Goal: Find specific page/section: Find specific page/section

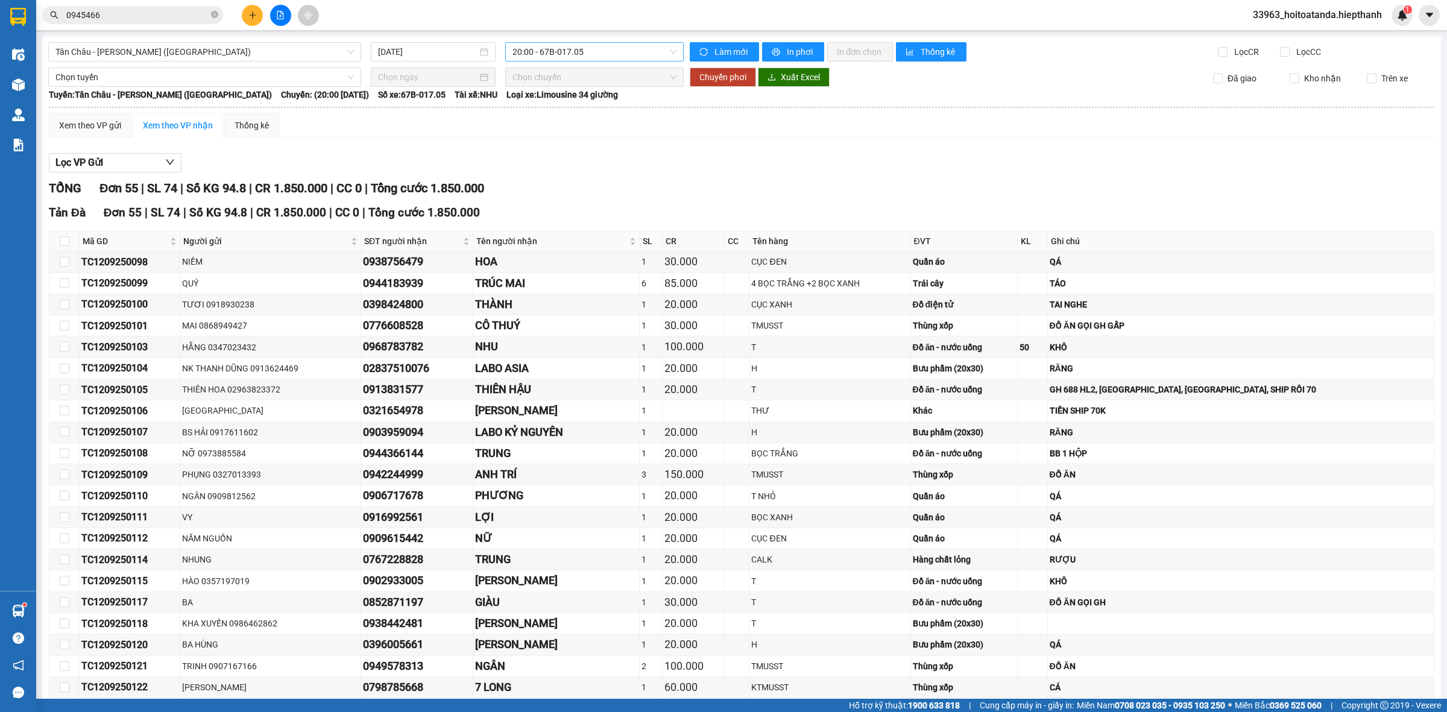
click at [579, 46] on span "20:00 - 67B-017.05" at bounding box center [594, 52] width 164 height 18
click at [565, 224] on div "22:00 - 50H-716.94" at bounding box center [556, 230] width 94 height 13
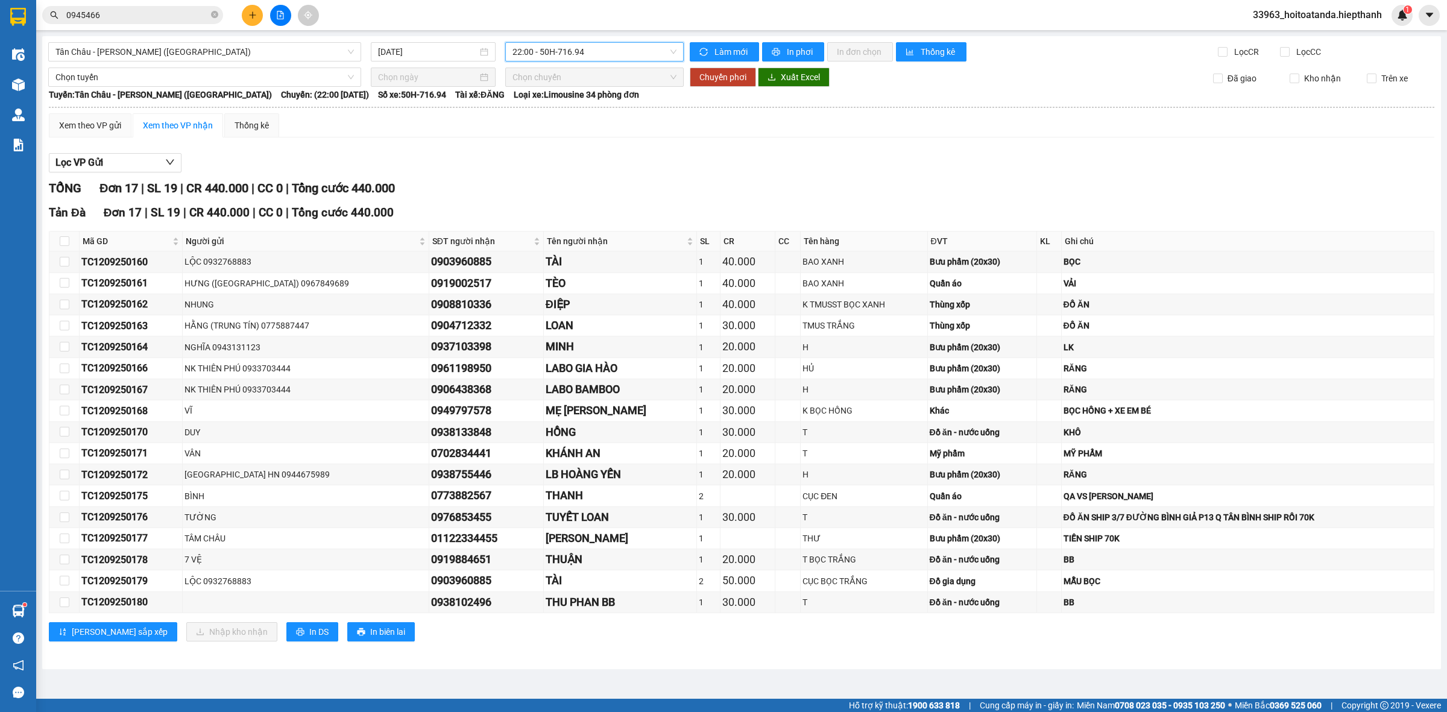
click at [558, 54] on span "22:00 - 50H-716.94" at bounding box center [594, 52] width 164 height 18
click at [556, 243] on div "23:00 - 50H-365.72" at bounding box center [559, 249] width 94 height 13
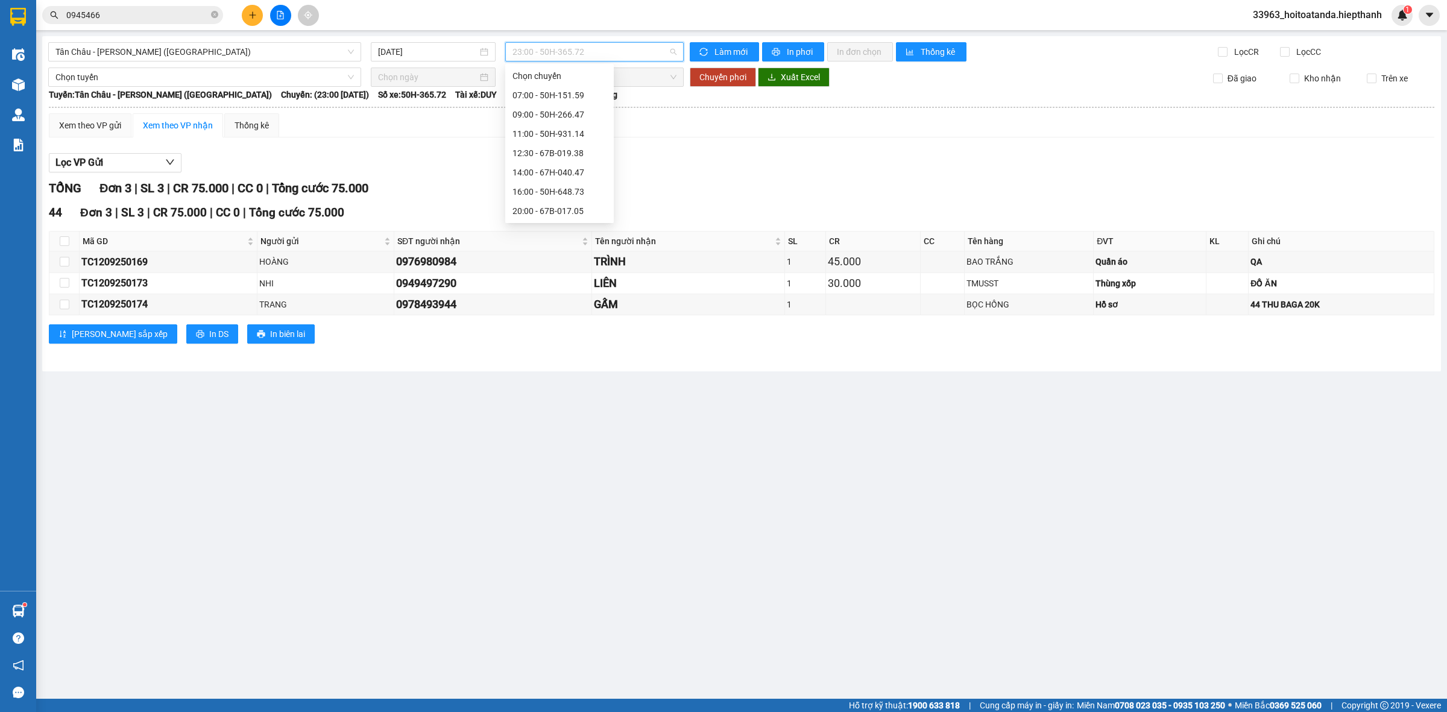
click at [582, 52] on span "23:00 - 50H-365.72" at bounding box center [594, 52] width 164 height 18
click at [543, 262] on div "23:59 - 50H-151.59" at bounding box center [559, 268] width 94 height 13
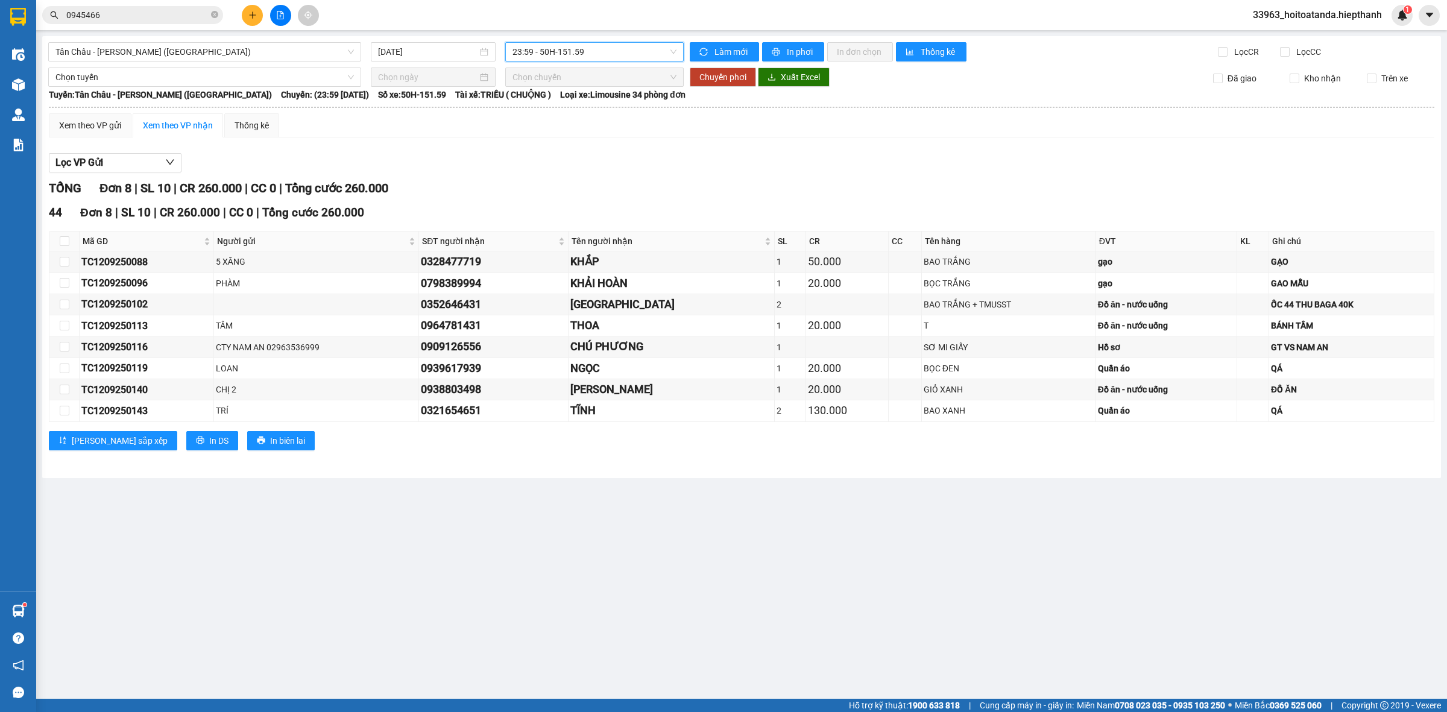
drag, startPoint x: 609, startPoint y: 57, endPoint x: 609, endPoint y: 74, distance: 16.3
click at [609, 61] on div "23:59 - 50H-151.59" at bounding box center [594, 51] width 178 height 19
click at [549, 224] on div "22:00 - 50H-716.94" at bounding box center [559, 230] width 94 height 13
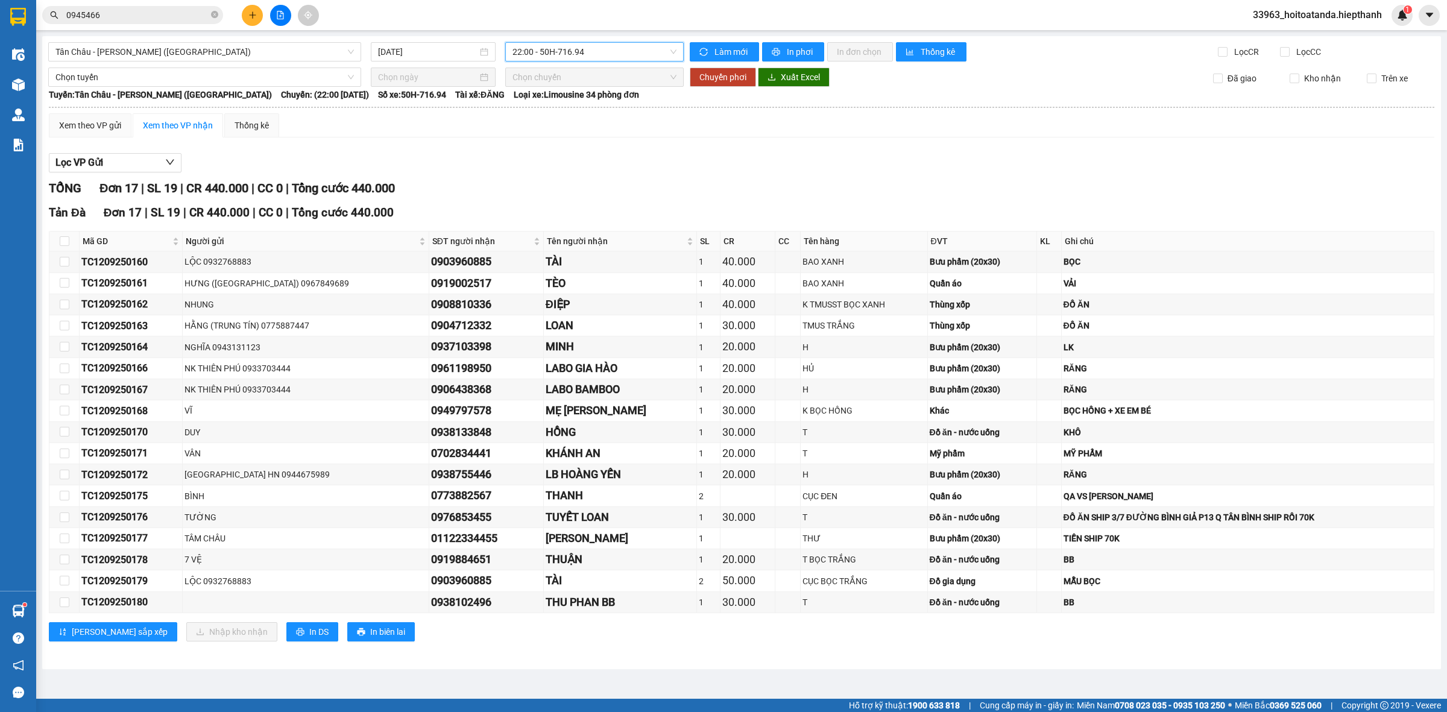
drag, startPoint x: 602, startPoint y: 53, endPoint x: 600, endPoint y: 94, distance: 41.0
click at [602, 55] on span "22:00 - 50H-716.94" at bounding box center [594, 52] width 164 height 18
click at [567, 204] on div "20:00 - 67B-017.05" at bounding box center [559, 210] width 94 height 13
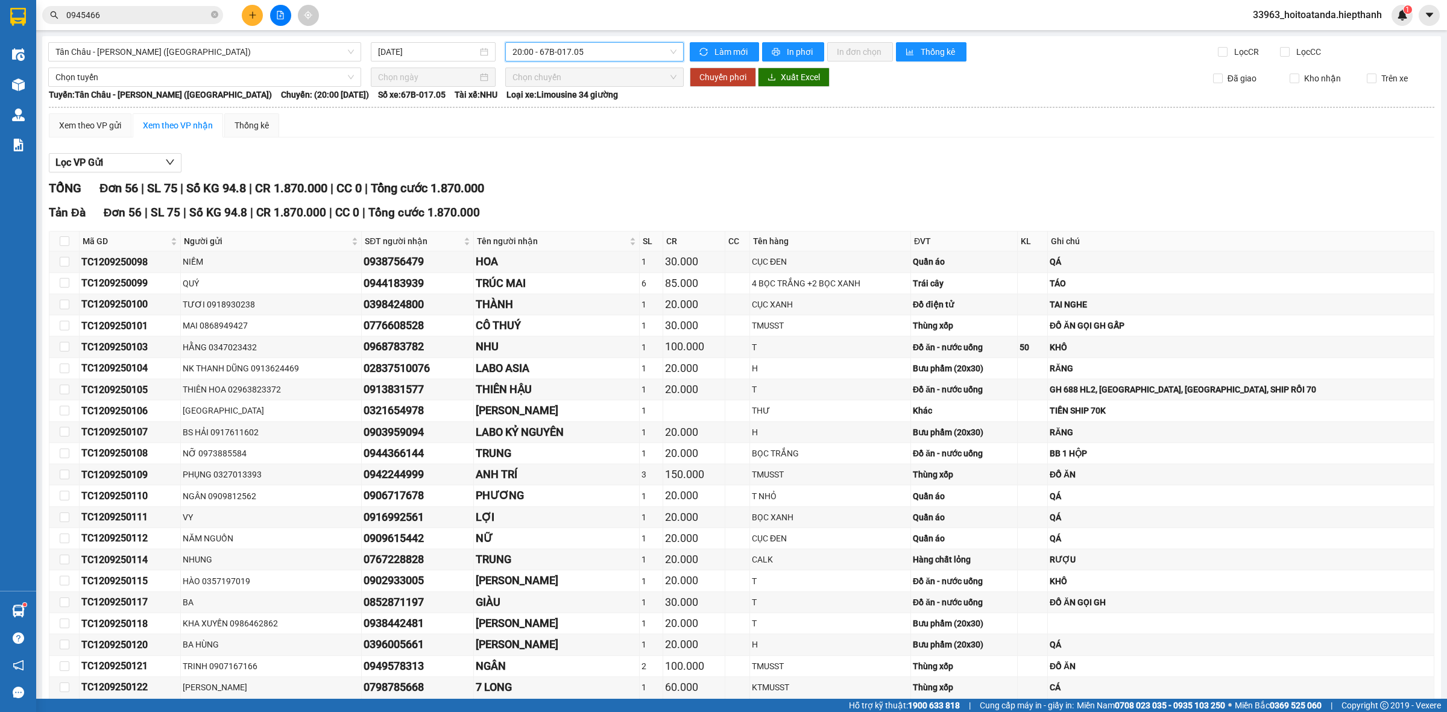
click at [579, 54] on span "20:00 - 67B-017.05" at bounding box center [594, 52] width 164 height 18
click at [561, 224] on div "22:00 - 50H-716.94" at bounding box center [556, 230] width 94 height 13
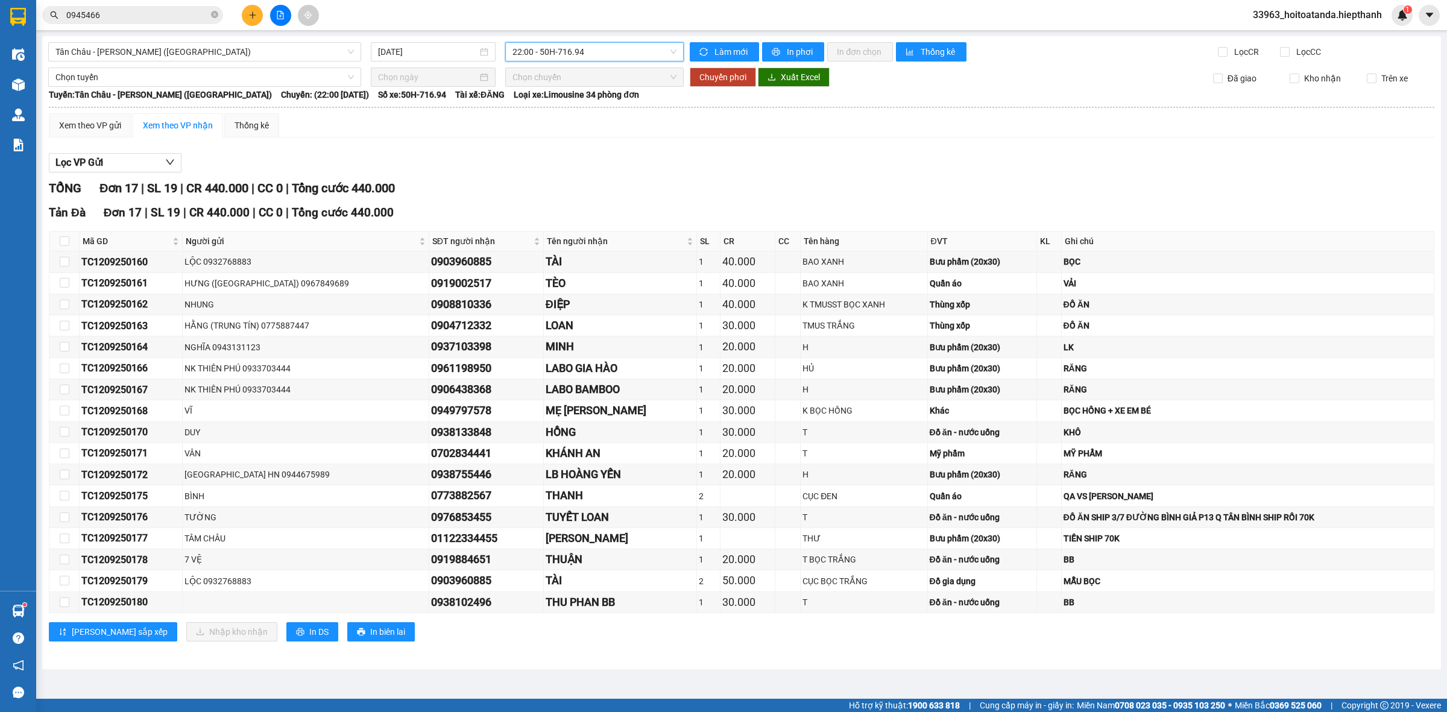
drag, startPoint x: 606, startPoint y: 52, endPoint x: 591, endPoint y: 113, distance: 62.6
click at [605, 54] on span "22:00 - 50H-716.94" at bounding box center [594, 52] width 164 height 18
click at [573, 204] on div "20:00 - 67B-017.05" at bounding box center [559, 210] width 94 height 13
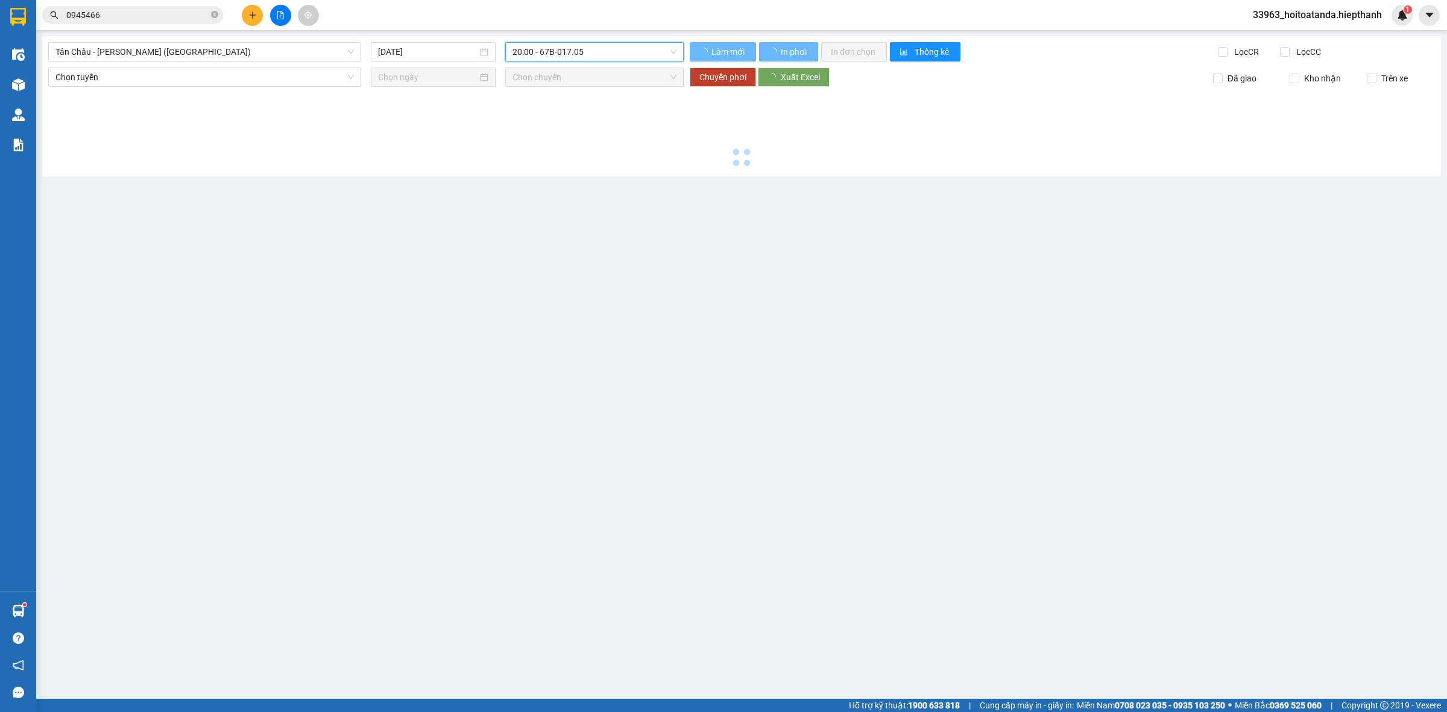
click at [606, 58] on span "20:00 - 67B-017.05" at bounding box center [594, 52] width 164 height 18
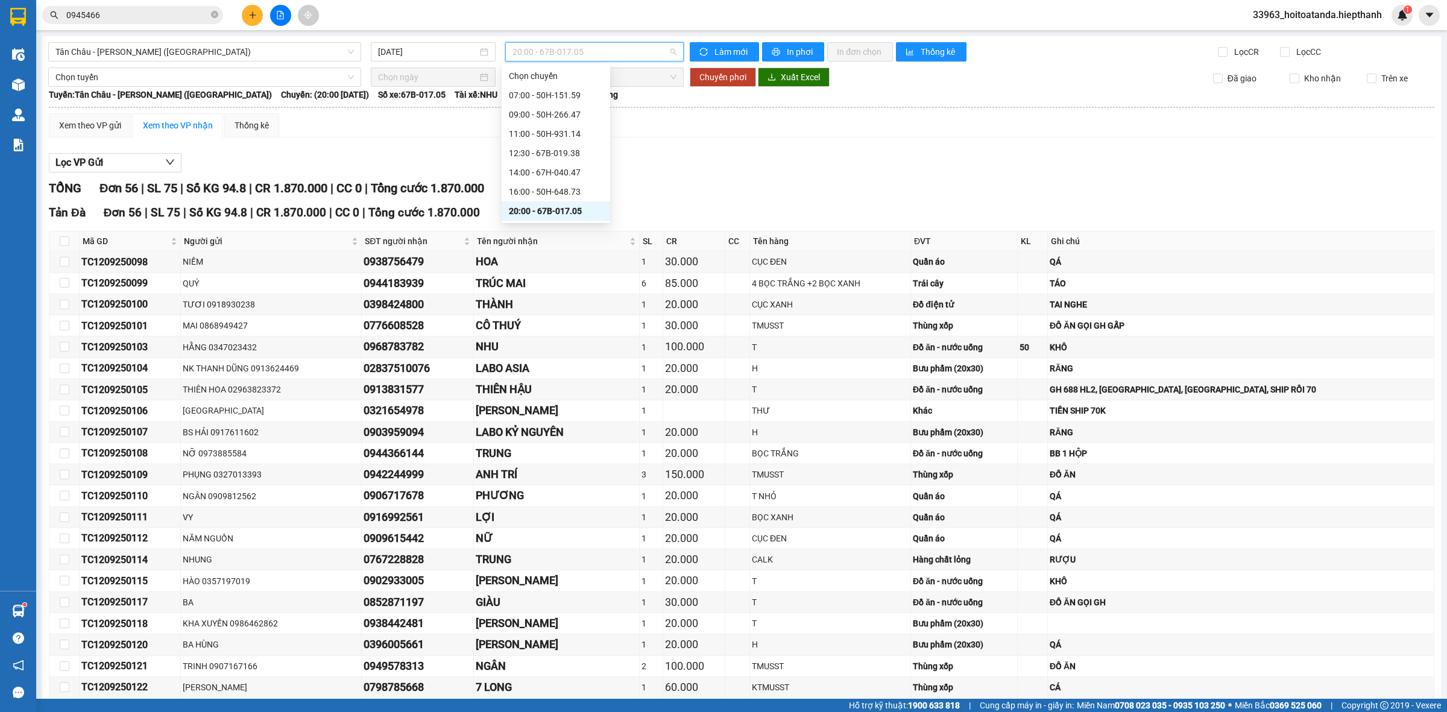
click at [564, 224] on div "22:00 - 50H-716.94" at bounding box center [556, 230] width 94 height 13
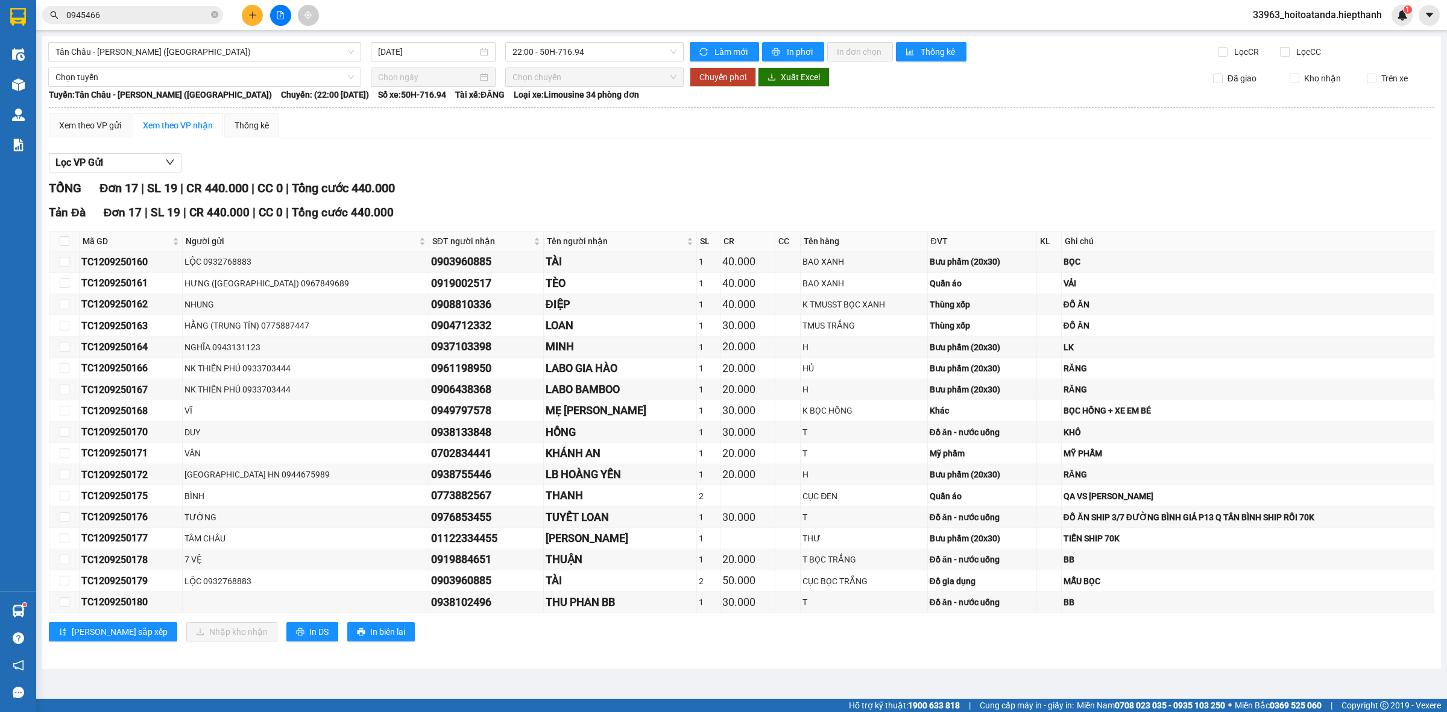
click at [555, 122] on div "Xem theo VP gửi Xem theo VP nhận Thống kê" at bounding box center [741, 125] width 1385 height 24
